Goal: Information Seeking & Learning: Learn about a topic

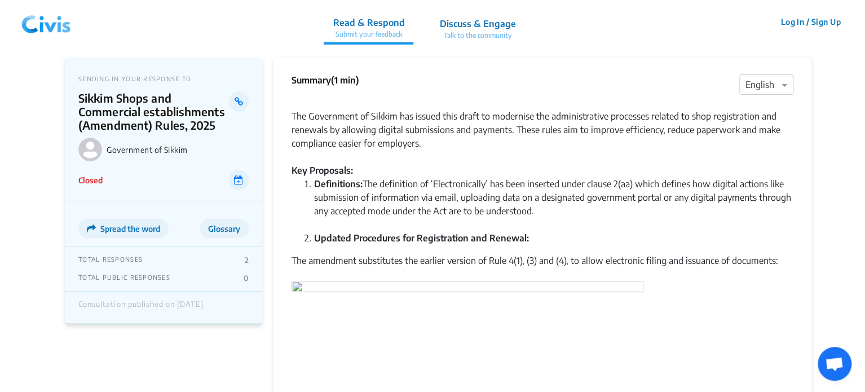
click at [33, 21] on img at bounding box center [46, 22] width 59 height 34
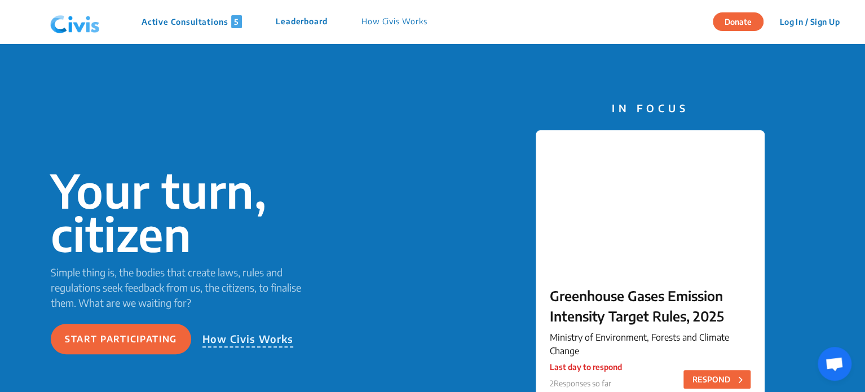
click at [197, 24] on p "Active Consultations 5" at bounding box center [192, 21] width 100 height 13
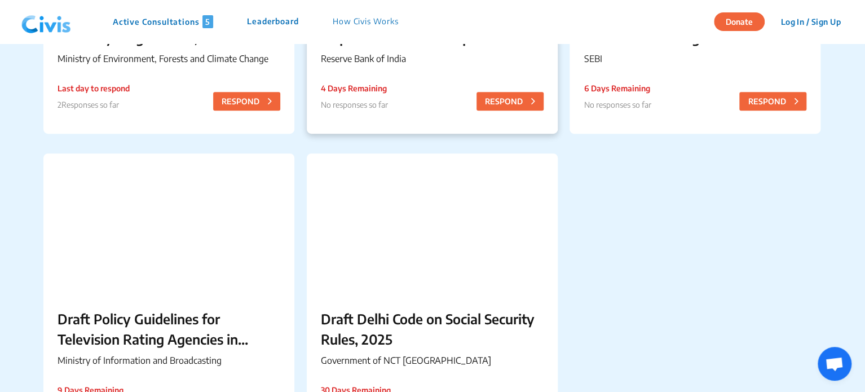
scroll to position [299, 0]
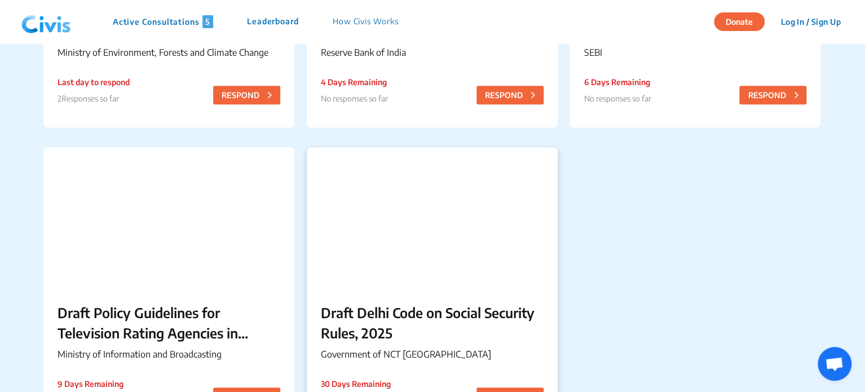
click at [438, 299] on div "Draft Delhi Code on Social Security Rules, 2025 Government of NCT [GEOGRAPHIC_D…" at bounding box center [432, 333] width 251 height 91
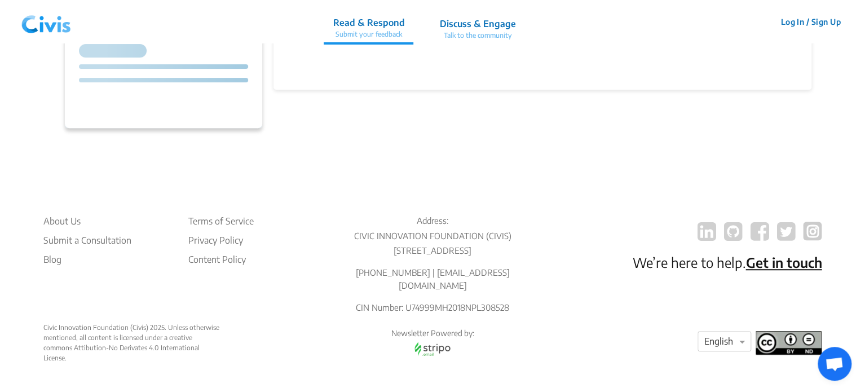
scroll to position [0, 0]
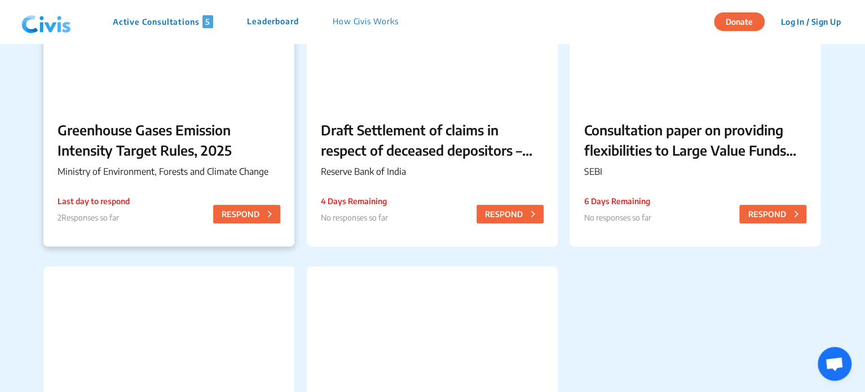
scroll to position [179, 0]
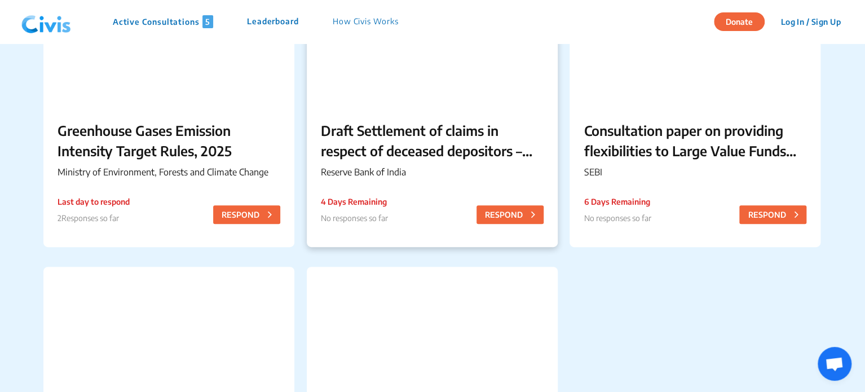
click at [425, 142] on p "Draft Settlement of claims in respect of deceased depositors – Simplification o…" at bounding box center [432, 140] width 223 height 41
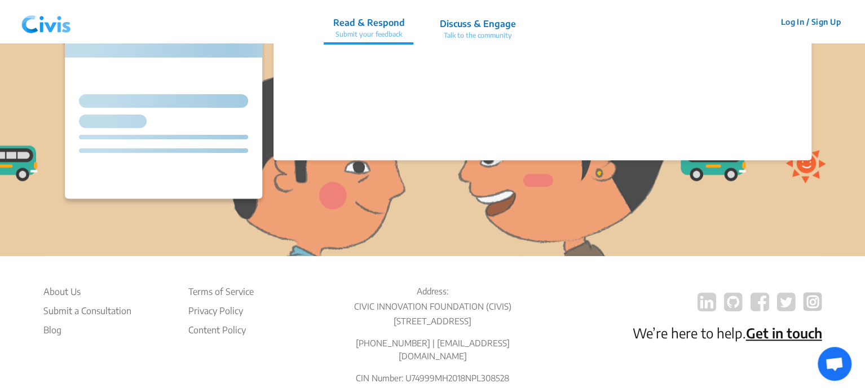
scroll to position [0, 0]
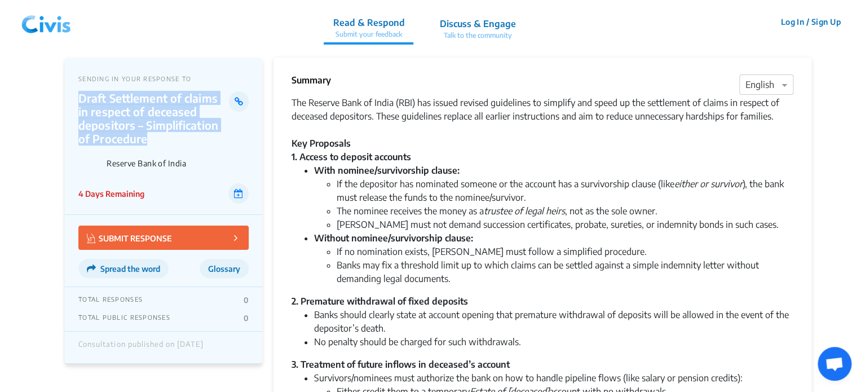
drag, startPoint x: 76, startPoint y: 95, endPoint x: 147, endPoint y: 136, distance: 81.8
click at [147, 136] on div "SENDING IN YOUR RESPONSE TO Draft Settlement of claims in respect of deceased d…" at bounding box center [163, 136] width 197 height 157
copy p "Draft Settlement of claims in respect of deceased depositors – Simplification o…"
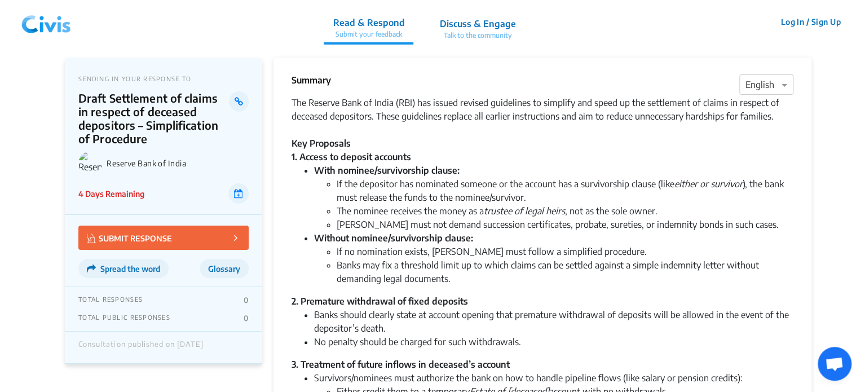
click at [415, 236] on strong "Without nominee/survivorship clause:" at bounding box center [393, 237] width 159 height 11
click at [558, 264] on li "Banks may fix a threshold limit up to which claims can be settled against a sim…" at bounding box center [565, 271] width 457 height 27
click at [59, 18] on img at bounding box center [46, 22] width 59 height 34
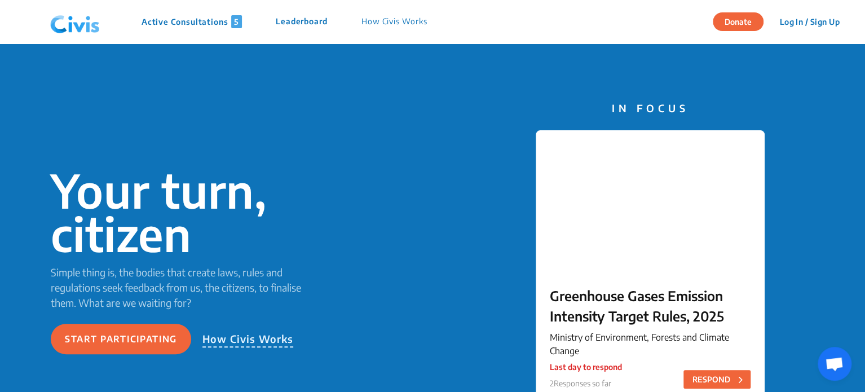
click at [218, 19] on p "Active Consultations 5" at bounding box center [192, 21] width 100 height 13
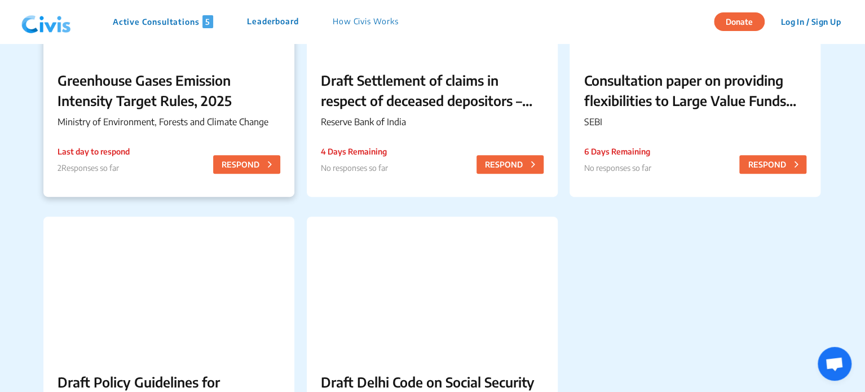
scroll to position [229, 0]
click at [699, 126] on p "SEBI" at bounding box center [695, 123] width 223 height 14
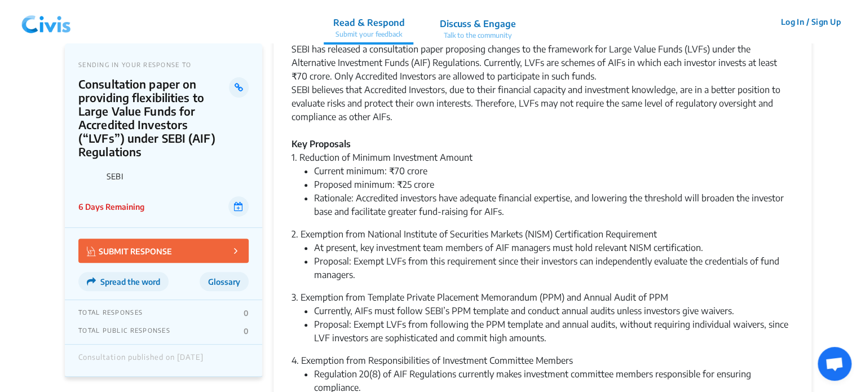
scroll to position [0, 0]
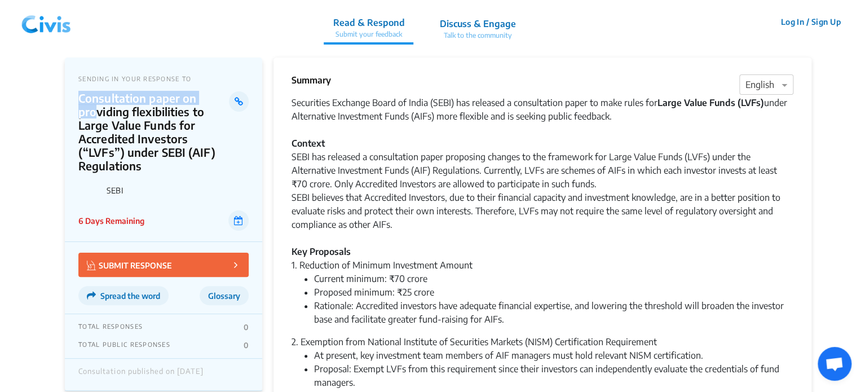
drag, startPoint x: 73, startPoint y: 97, endPoint x: 95, endPoint y: 105, distance: 23.6
click at [95, 105] on div "SENDING IN YOUR RESPONSE TO Consultation paper on providing flexibilities to La…" at bounding box center [163, 150] width 197 height 184
click at [29, 32] on img at bounding box center [46, 22] width 59 height 34
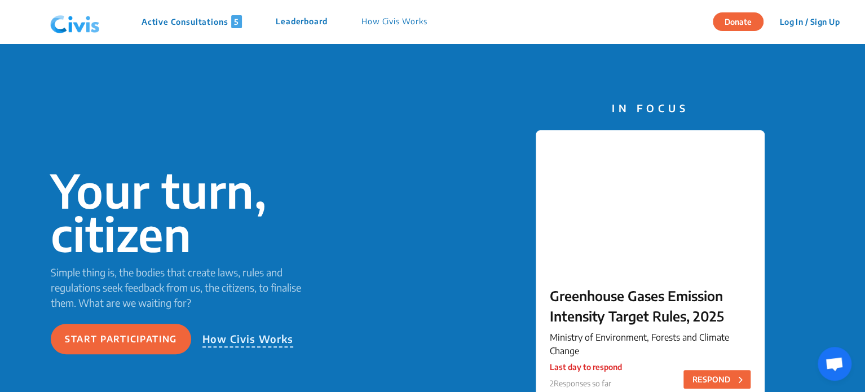
click at [211, 20] on p "Active Consultations 5" at bounding box center [192, 21] width 100 height 13
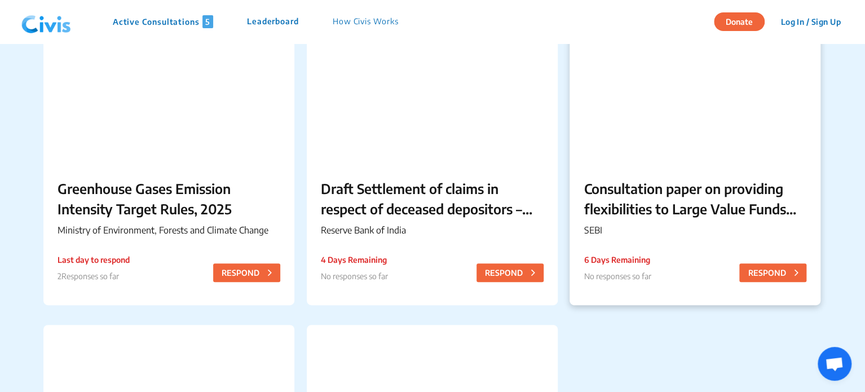
scroll to position [120, 0]
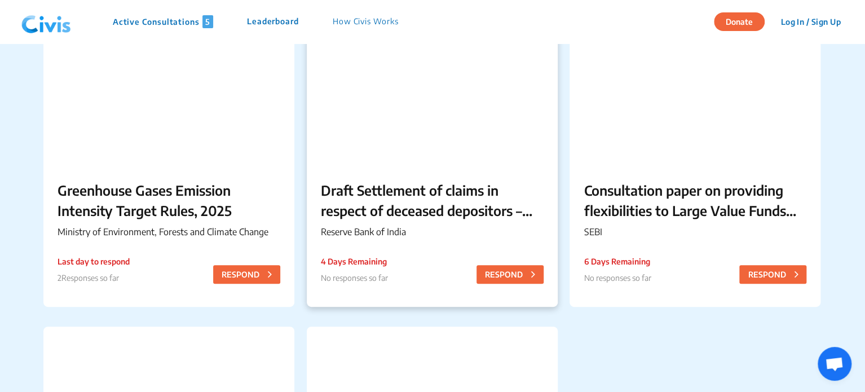
click at [431, 203] on p "Draft Settlement of claims in respect of deceased depositors – Simplification o…" at bounding box center [432, 200] width 223 height 41
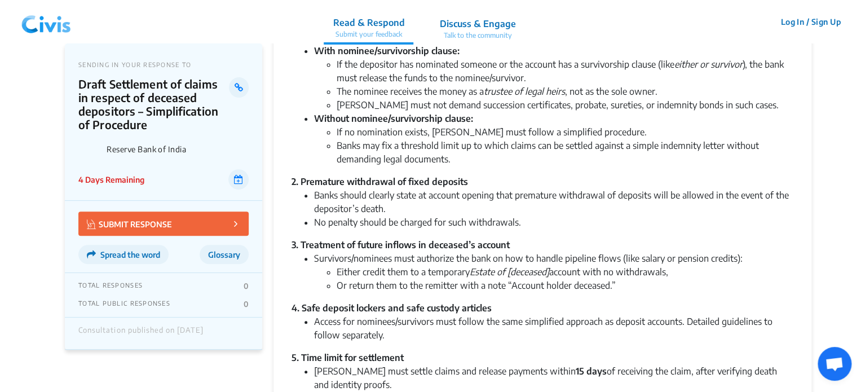
scroll to position [0, 0]
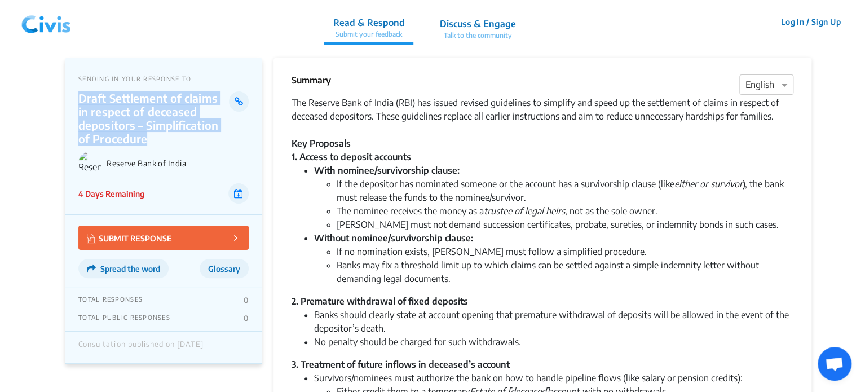
drag, startPoint x: 74, startPoint y: 96, endPoint x: 145, endPoint y: 135, distance: 80.5
click at [145, 135] on div "SENDING IN YOUR RESPONSE TO Draft Settlement of claims in respect of deceased d…" at bounding box center [163, 136] width 197 height 157
copy p "Draft Settlement of claims in respect of deceased depositors – Simplification o…"
click at [48, 14] on img at bounding box center [46, 22] width 59 height 34
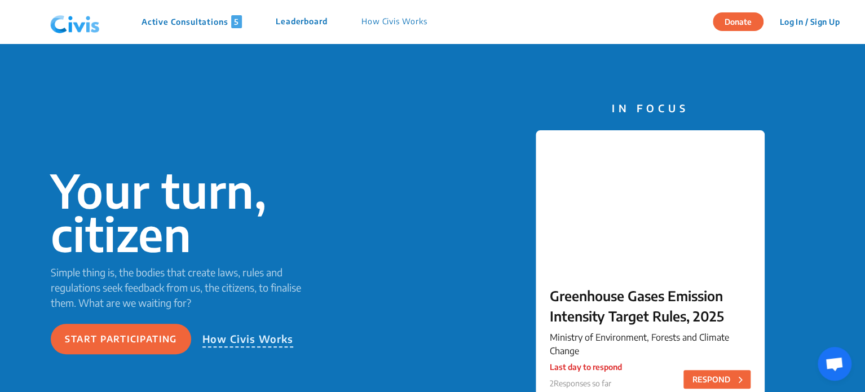
click at [172, 25] on p "Active Consultations 5" at bounding box center [192, 21] width 100 height 13
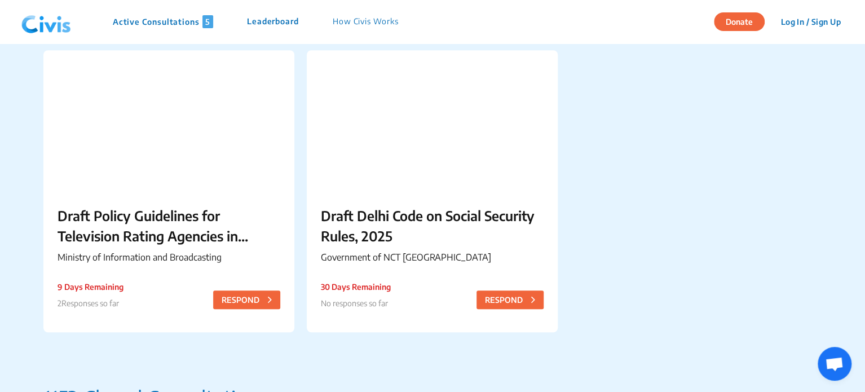
scroll to position [398, 0]
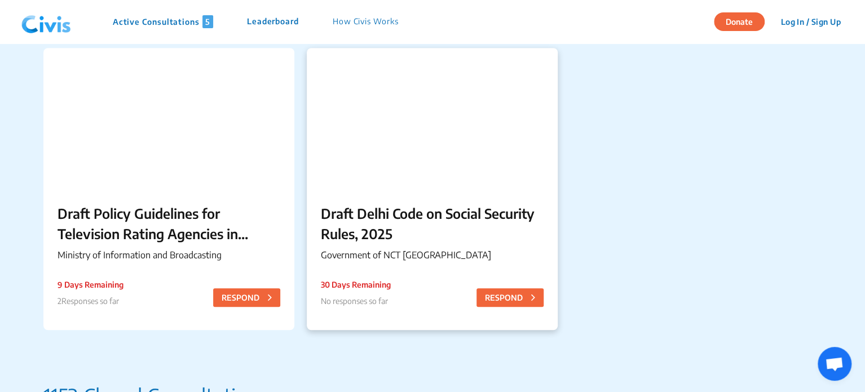
click at [448, 211] on p "Draft Delhi Code on Social Security Rules, 2025" at bounding box center [432, 223] width 223 height 41
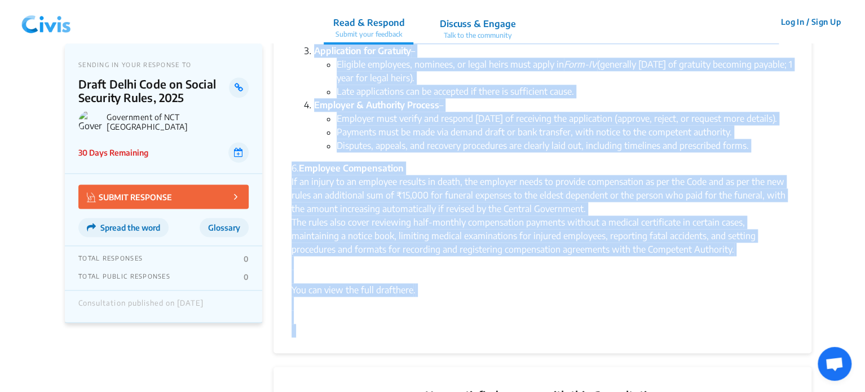
scroll to position [753, 0]
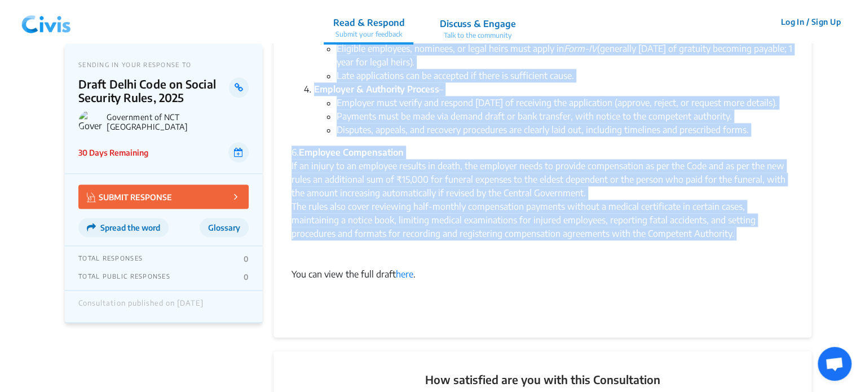
drag, startPoint x: 293, startPoint y: 102, endPoint x: 720, endPoint y: 252, distance: 452.5
copy div "Lor Ipsumd Sitametcon ad eli Seddoeiusm te Incid utl etdolore mag aliqu Enima M…"
